Goal: Task Accomplishment & Management: Manage account settings

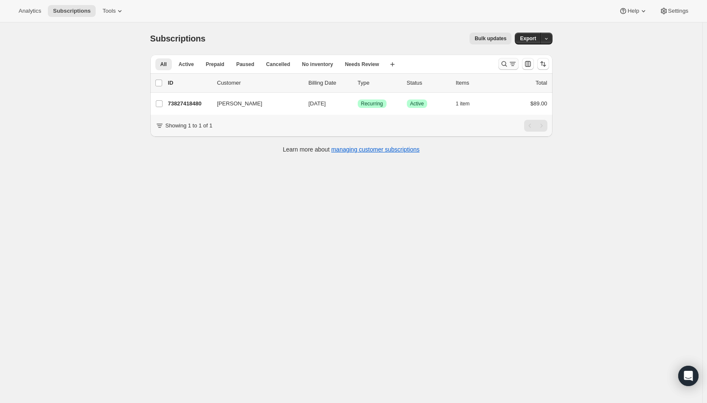
click at [510, 63] on icon "Search and filter results" at bounding box center [512, 64] width 8 height 8
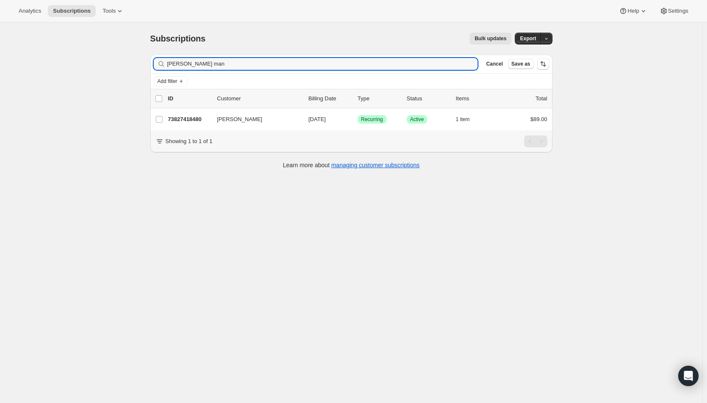
drag, startPoint x: 215, startPoint y: 63, endPoint x: 137, endPoint y: 61, distance: 78.7
click at [137, 61] on div "Subscriptions. This page is ready Subscriptions Bulk updates More actions Bulk …" at bounding box center [351, 223] width 702 height 403
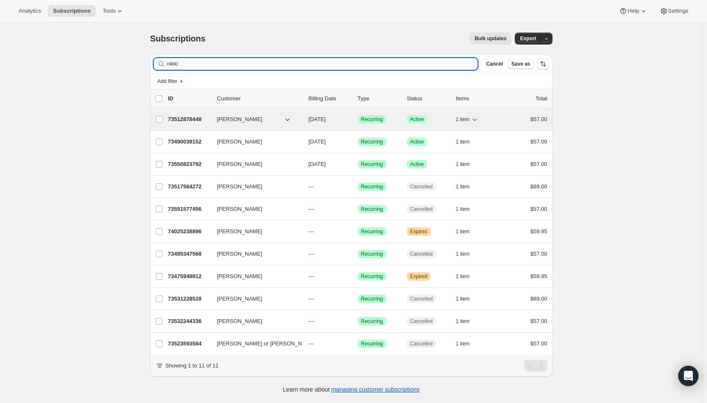
type input "nikki"
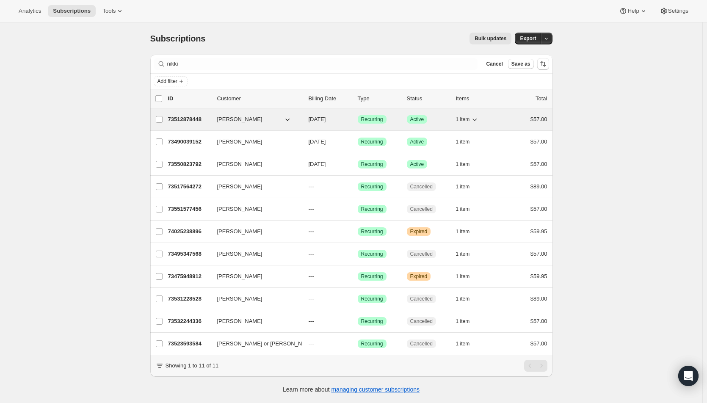
click at [326, 116] on span "[DATE]" at bounding box center [317, 119] width 17 height 6
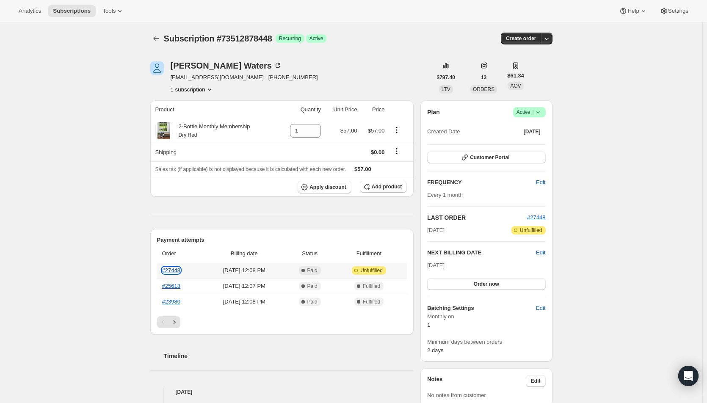
click at [167, 270] on link "#27448" at bounding box center [171, 270] width 18 height 6
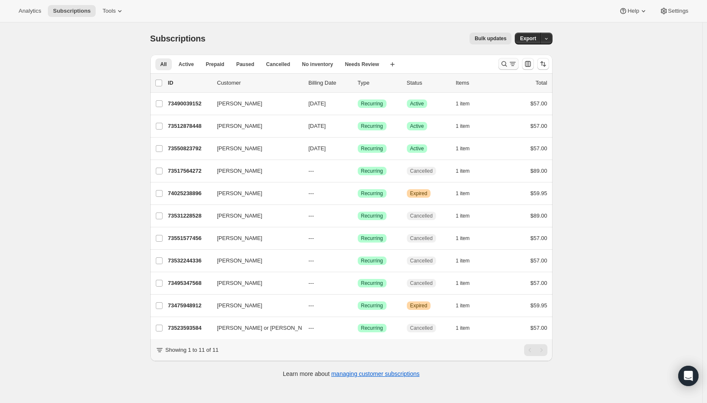
click at [508, 66] on icon "Search and filter results" at bounding box center [504, 64] width 8 height 8
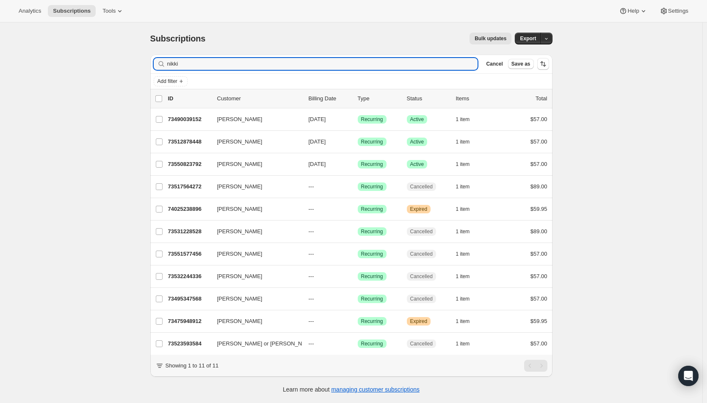
drag, startPoint x: 194, startPoint y: 62, endPoint x: 147, endPoint y: 60, distance: 47.4
click at [147, 60] on div "Filter subscribers nikki Clear Cancel Save as Add filter 0 selected Update next…" at bounding box center [347, 225] width 409 height 354
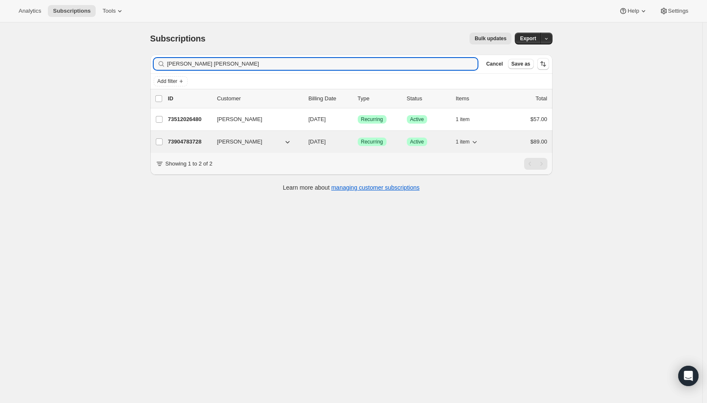
type input "[PERSON_NAME] [PERSON_NAME]"
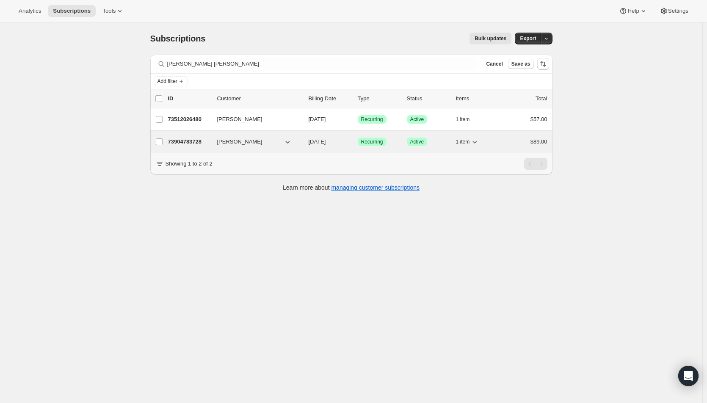
click at [320, 137] on div "73904783728 Stephanie Wheeler 10/01/2025 Success Recurring Success Active 1 ite…" at bounding box center [357, 142] width 379 height 12
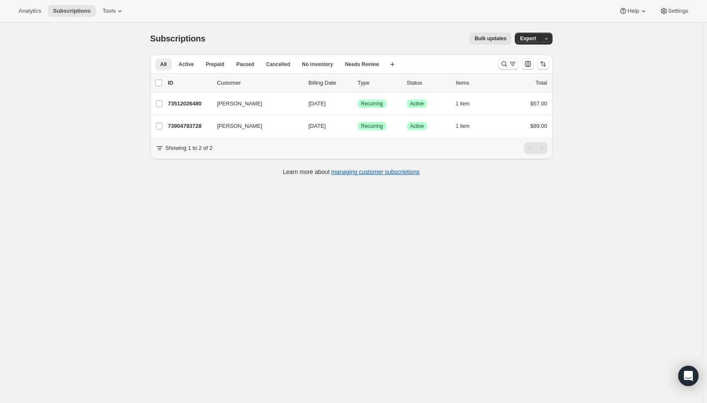
click at [512, 69] on button "Search and filter results" at bounding box center [508, 64] width 20 height 12
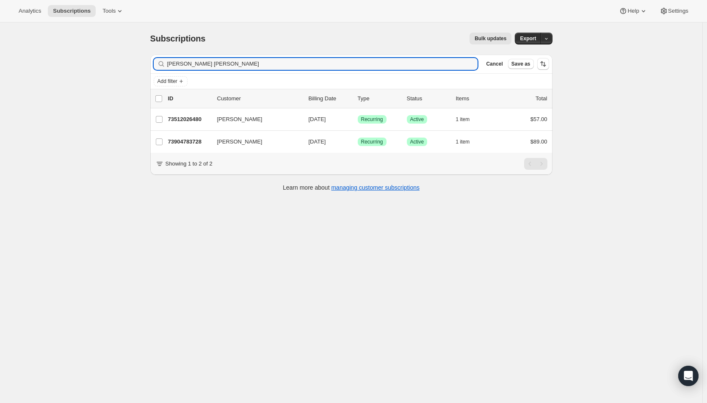
drag, startPoint x: 176, startPoint y: 64, endPoint x: 150, endPoint y: 63, distance: 26.7
click at [150, 63] on div "Filter subscribers [PERSON_NAME] [PERSON_NAME] Clear Cancel Save as Add filter …" at bounding box center [347, 124] width 409 height 152
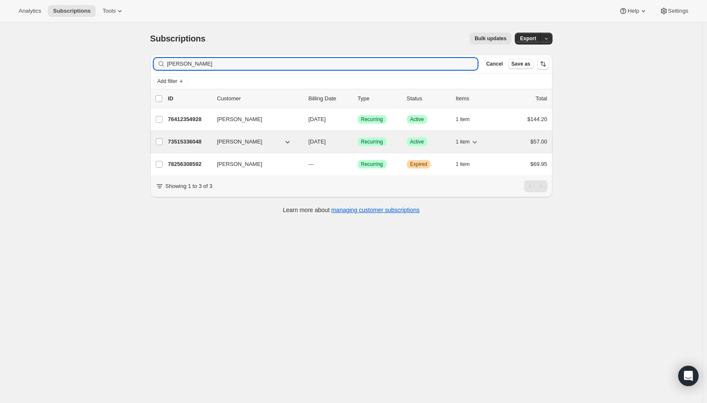
type input "[PERSON_NAME]"
click at [348, 141] on p "[DATE]" at bounding box center [330, 142] width 42 height 8
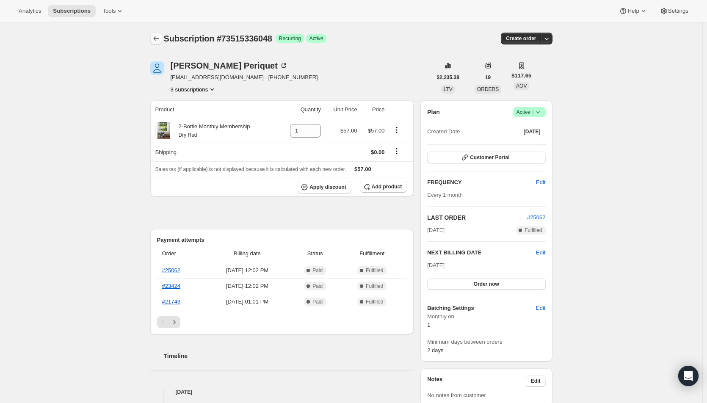
click at [159, 37] on icon "Subscriptions" at bounding box center [156, 38] width 8 height 8
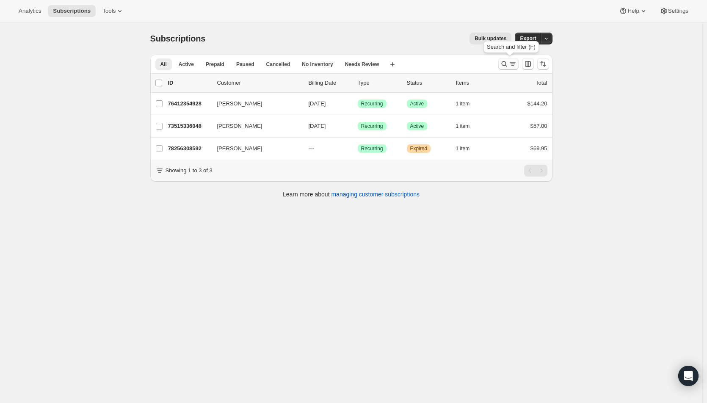
click at [507, 61] on icon "Search and filter results" at bounding box center [504, 64] width 8 height 8
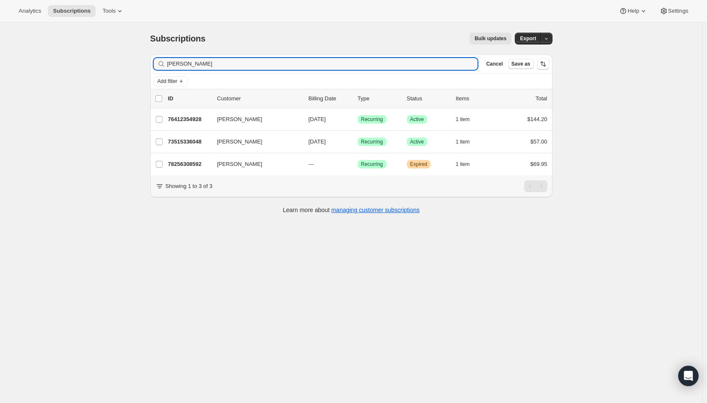
drag, startPoint x: 224, startPoint y: 66, endPoint x: 138, endPoint y: 62, distance: 86.4
click at [138, 62] on div "Subscriptions. This page is ready Subscriptions Bulk updates More actions Bulk …" at bounding box center [351, 223] width 702 height 403
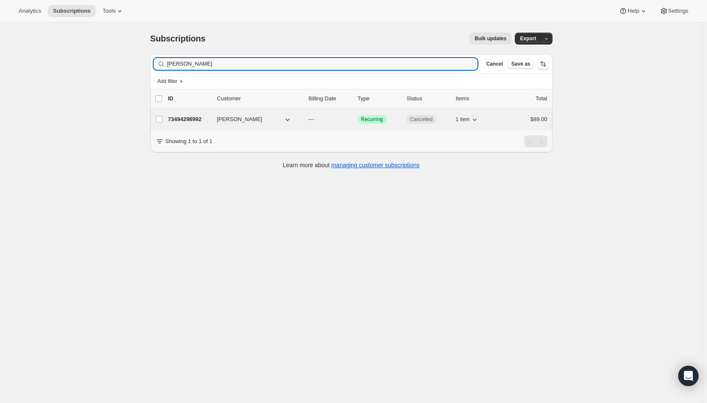
type input "[PERSON_NAME]"
click at [351, 116] on p "---" at bounding box center [330, 119] width 42 height 8
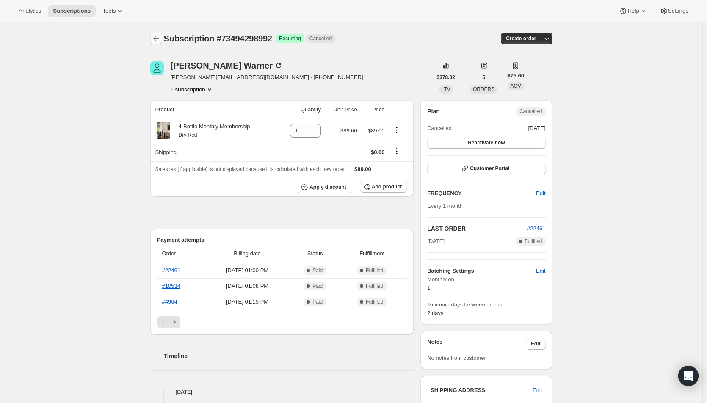
click at [158, 33] on button "Subscriptions" at bounding box center [156, 39] width 12 height 12
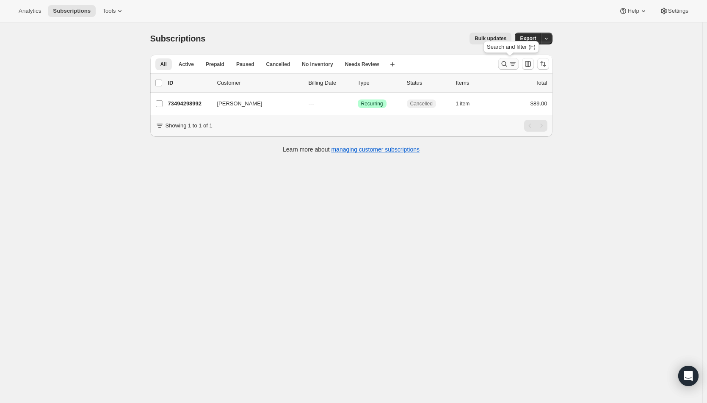
click at [511, 67] on icon "Search and filter results" at bounding box center [512, 64] width 8 height 8
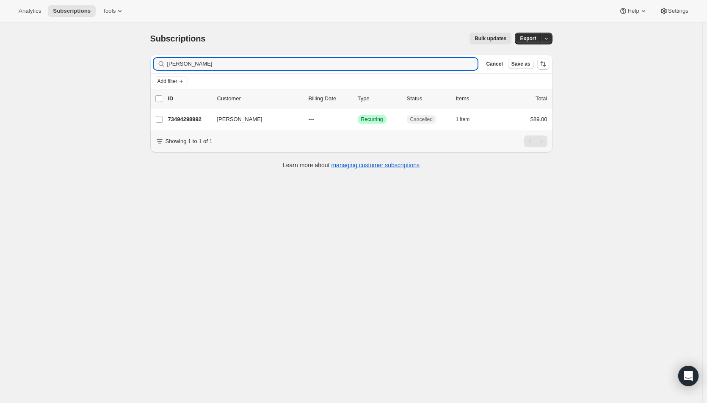
drag, startPoint x: 201, startPoint y: 63, endPoint x: 155, endPoint y: 63, distance: 45.7
click at [155, 63] on div "[PERSON_NAME] Clear" at bounding box center [316, 64] width 324 height 12
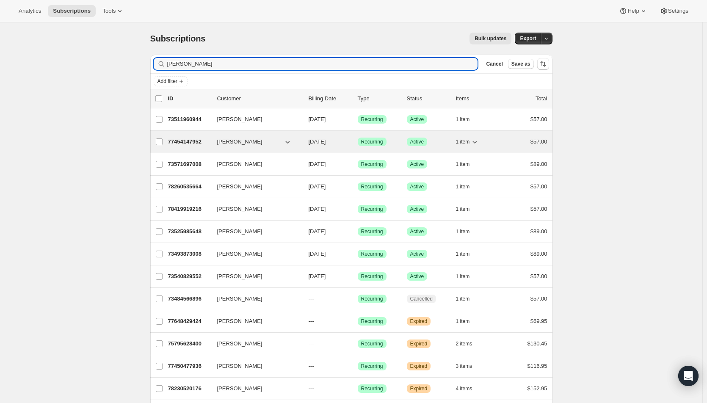
type input "[PERSON_NAME]"
click at [326, 141] on span "[DATE]" at bounding box center [317, 141] width 17 height 6
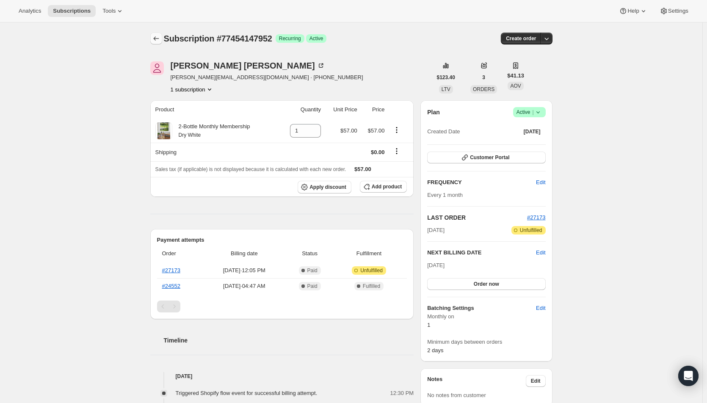
click at [160, 38] on icon "Subscriptions" at bounding box center [156, 38] width 8 height 8
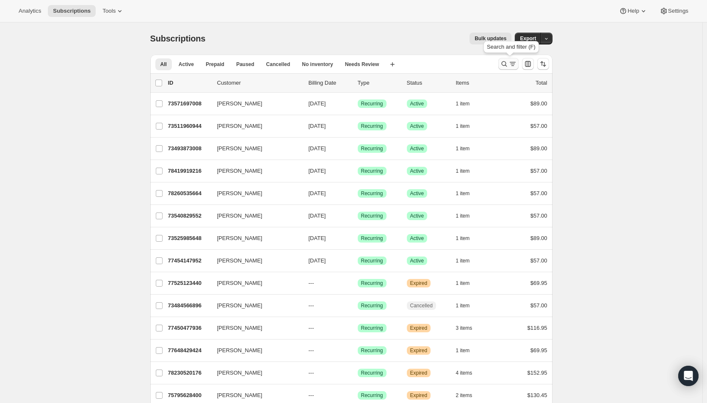
click at [513, 69] on button "Search and filter results" at bounding box center [508, 64] width 20 height 12
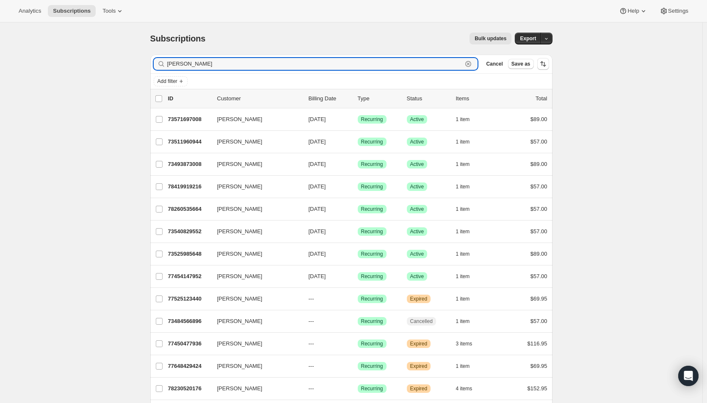
drag, startPoint x: 202, startPoint y: 65, endPoint x: 165, endPoint y: 65, distance: 37.2
click at [165, 65] on div "[PERSON_NAME]" at bounding box center [316, 64] width 324 height 12
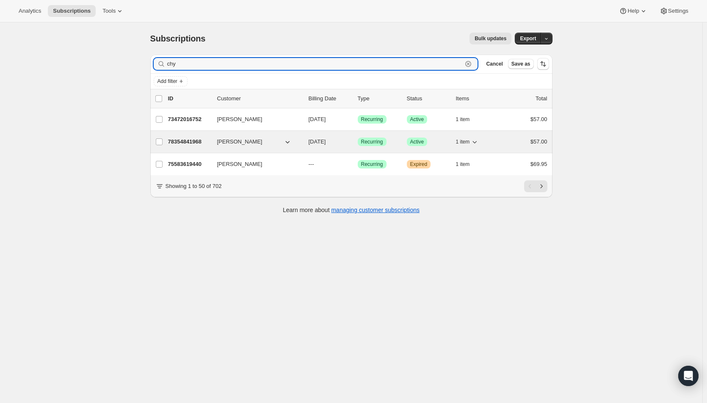
type input "chy"
click at [323, 142] on span "[DATE]" at bounding box center [317, 141] width 17 height 6
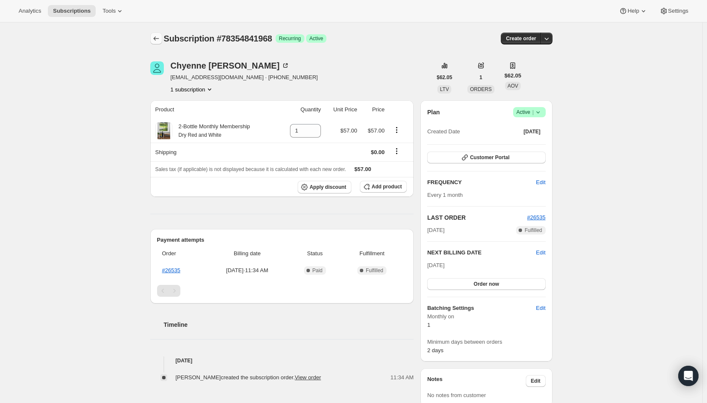
click at [160, 38] on icon "Subscriptions" at bounding box center [156, 38] width 8 height 8
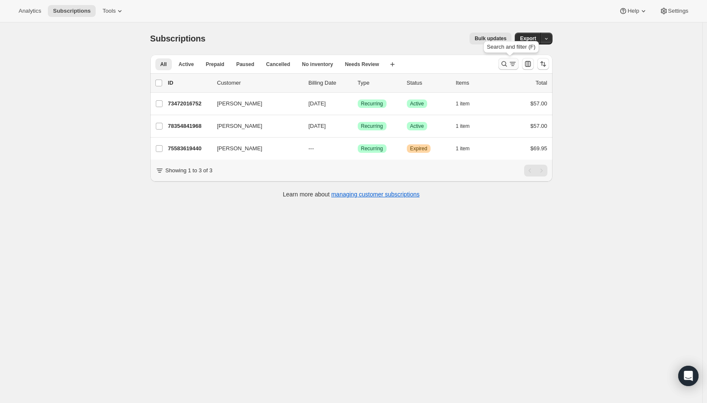
click at [514, 61] on icon "Search and filter results" at bounding box center [512, 64] width 8 height 8
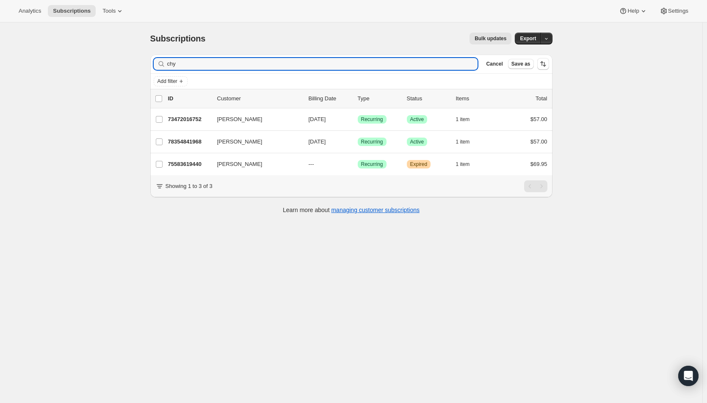
click at [156, 66] on div "chy Clear" at bounding box center [316, 64] width 324 height 12
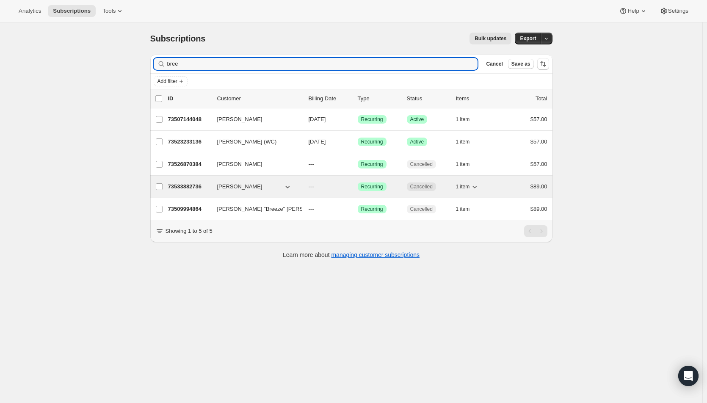
type input "bree"
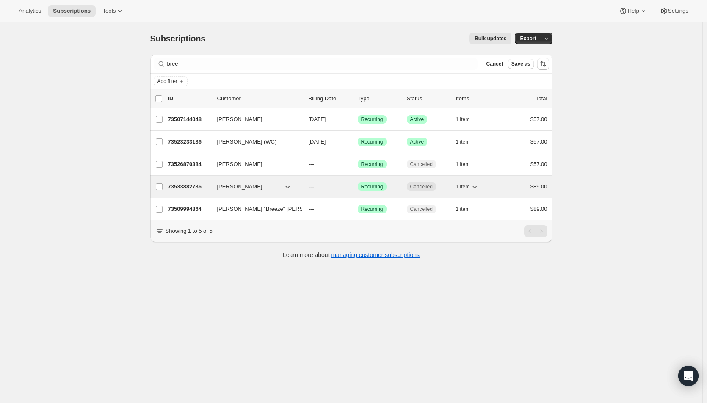
click at [350, 185] on p "---" at bounding box center [330, 186] width 42 height 8
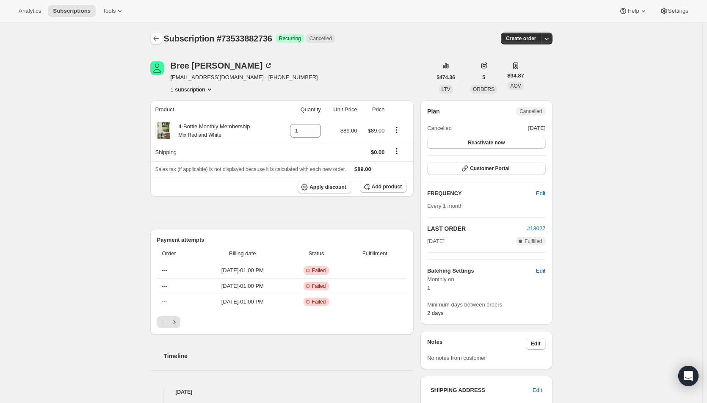
click at [157, 34] on button "Subscriptions" at bounding box center [156, 39] width 12 height 12
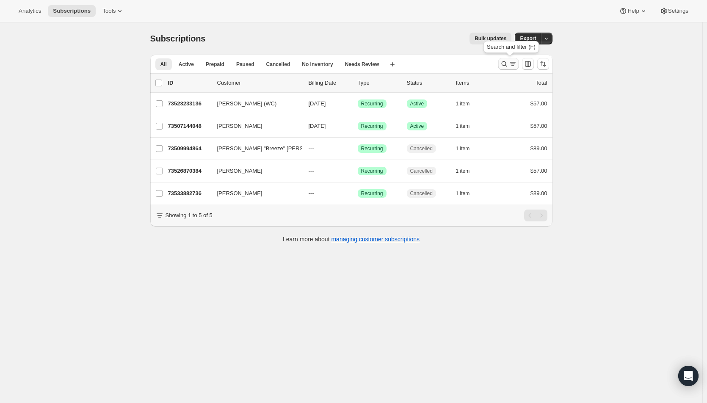
click at [505, 63] on icon "Search and filter results" at bounding box center [504, 64] width 8 height 8
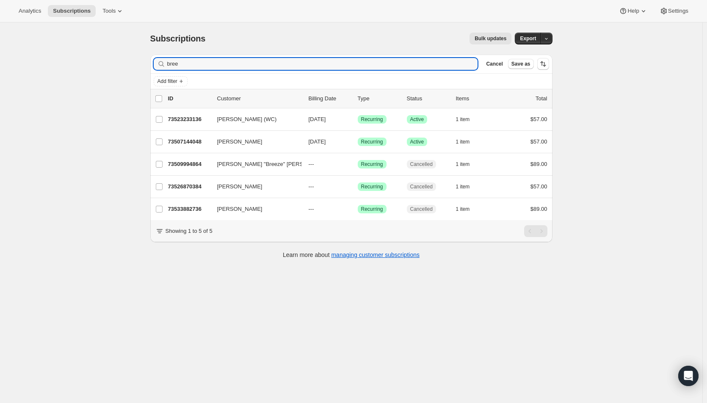
drag, startPoint x: 188, startPoint y: 67, endPoint x: 161, endPoint y: 66, distance: 27.5
click at [161, 66] on div "bree Clear" at bounding box center [316, 64] width 324 height 12
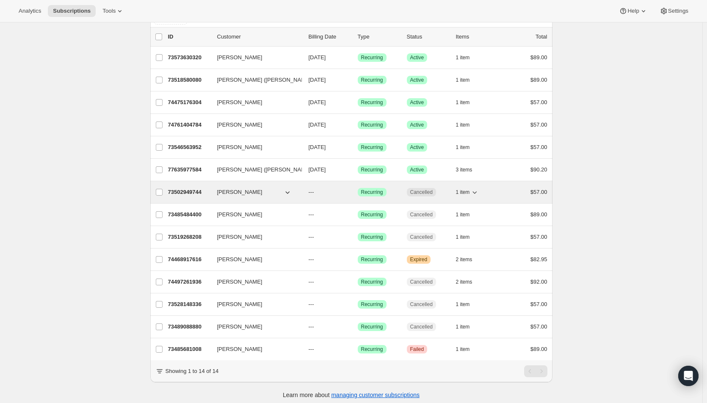
scroll to position [73, 0]
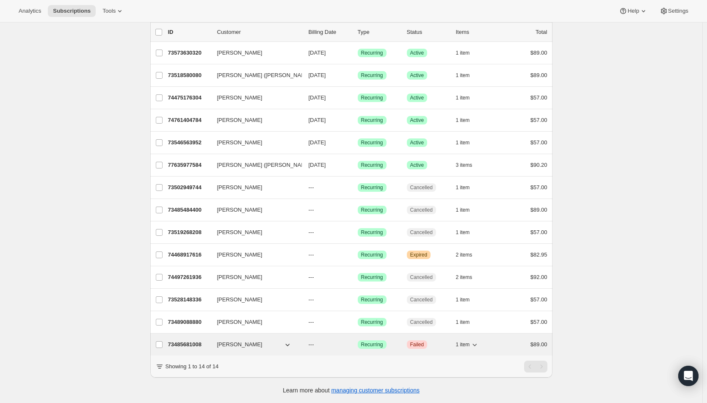
type input "[PERSON_NAME]"
click at [350, 340] on p "---" at bounding box center [330, 344] width 42 height 8
